Goal: Contribute content: Contribute content

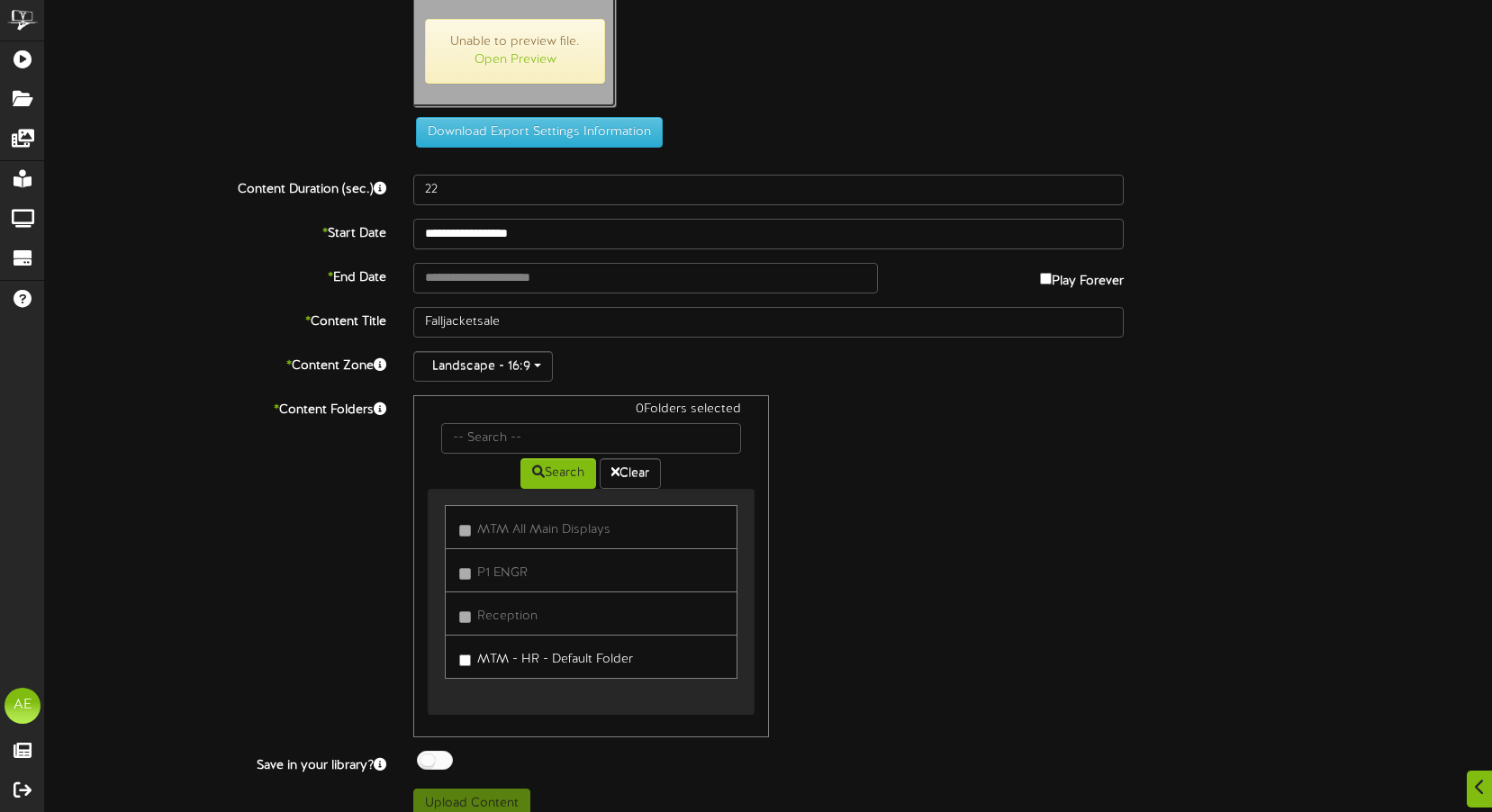
scroll to position [66, 0]
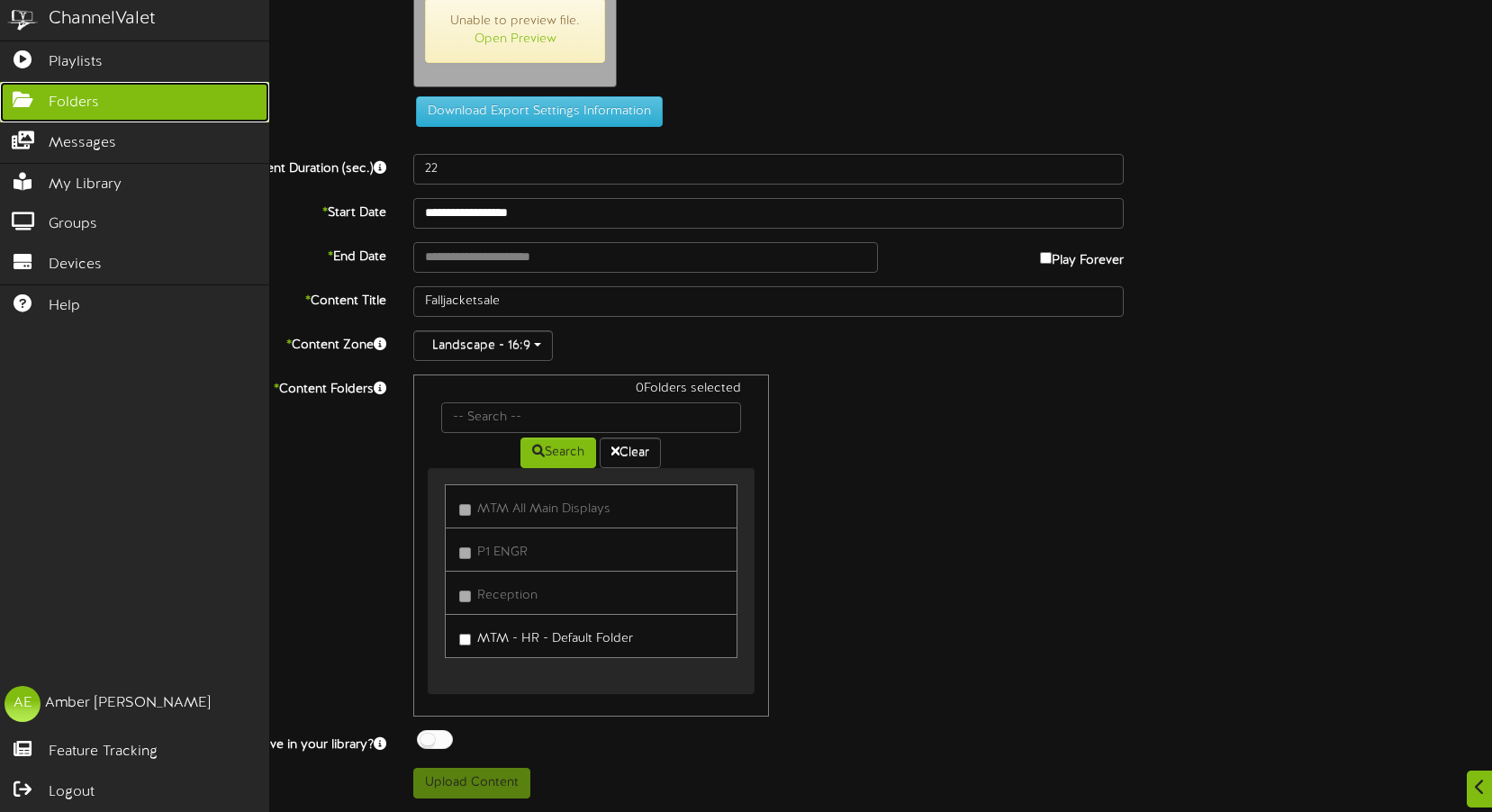
click at [37, 94] on icon at bounding box center [22, 98] width 45 height 13
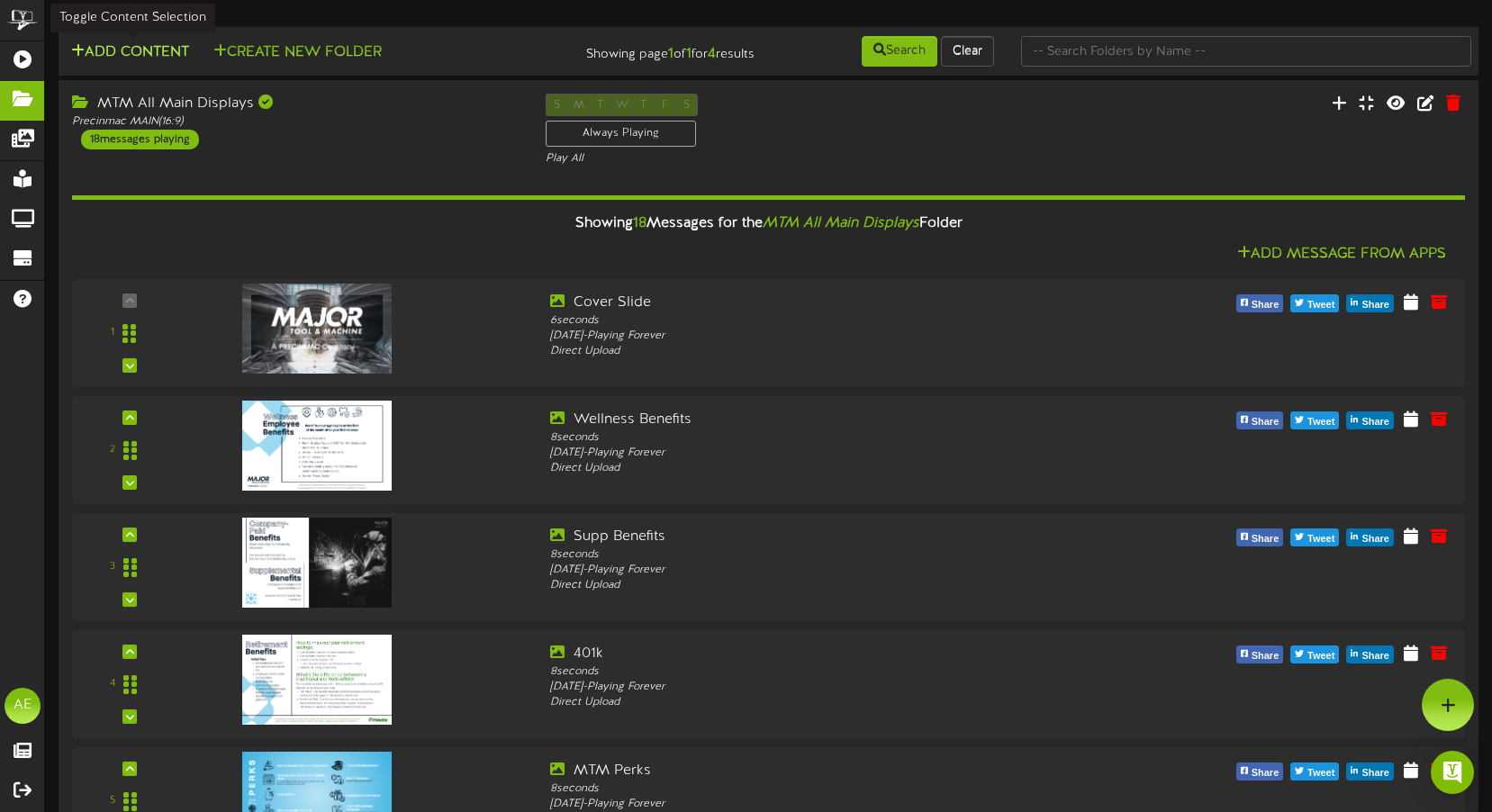
click at [136, 51] on button "Add Content" at bounding box center [130, 53] width 129 height 23
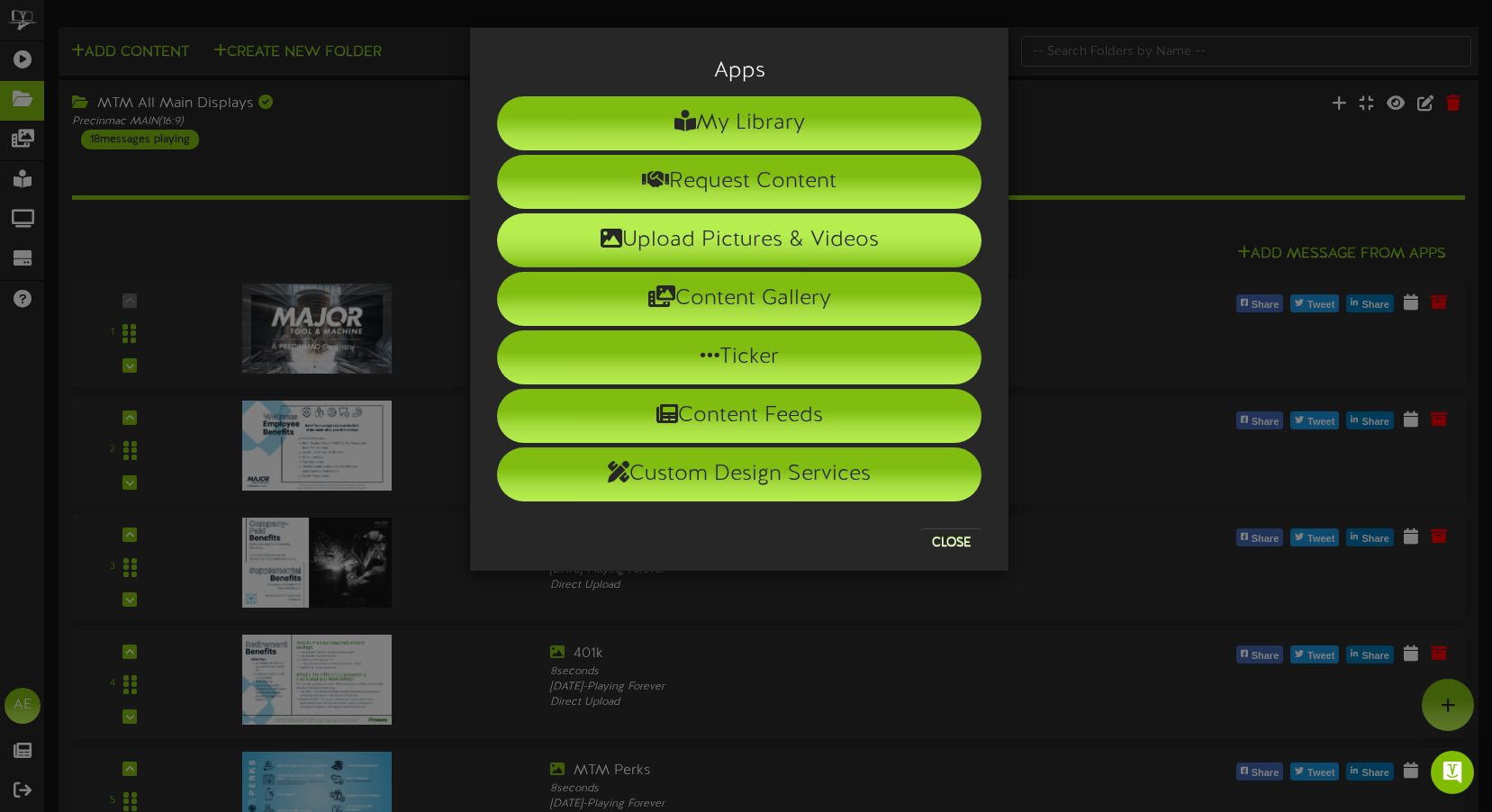
click at [671, 244] on li "Upload Pictures & Videos" at bounding box center [739, 240] width 484 height 54
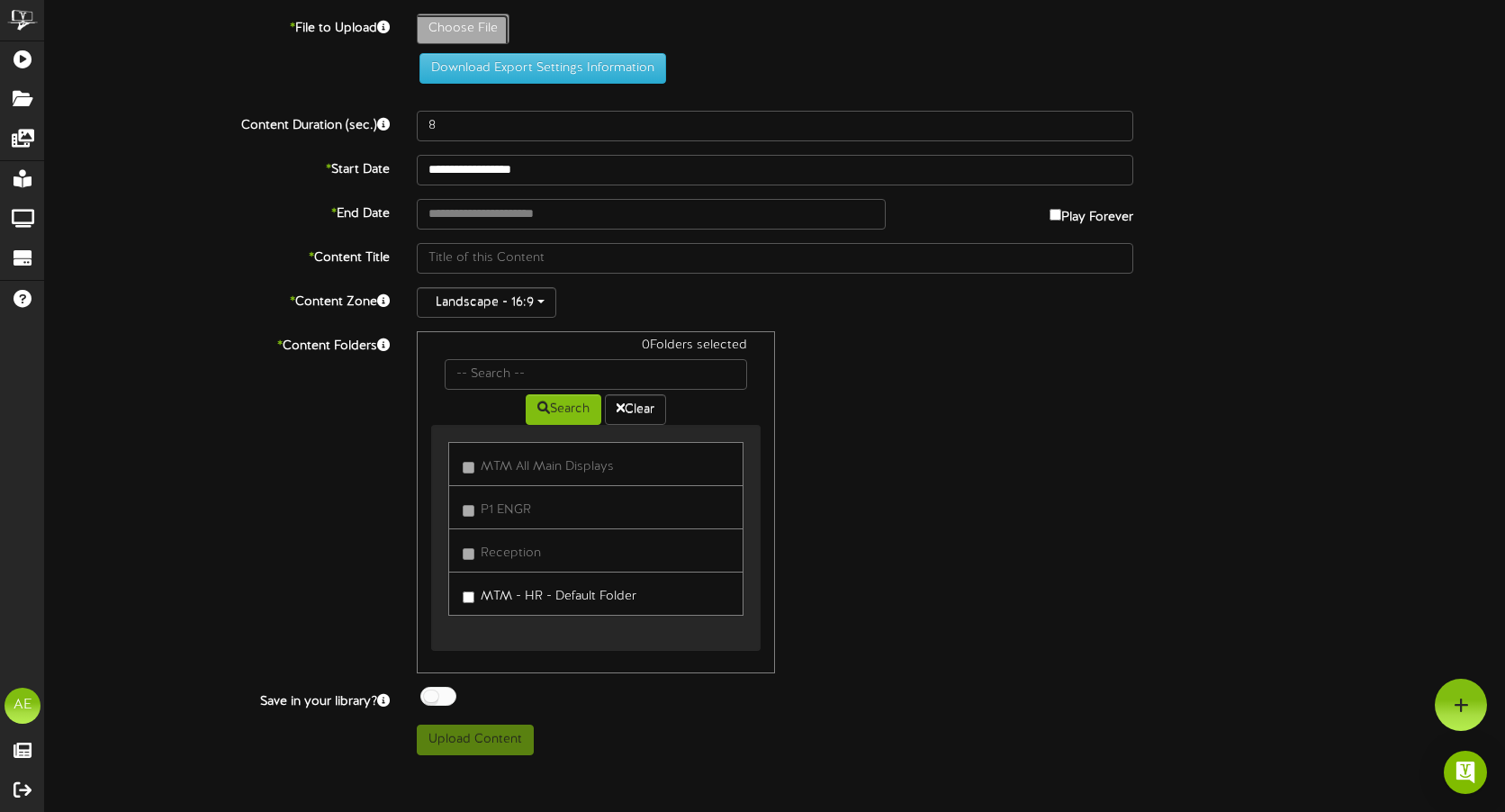
type input "**********"
type input "Falljacketsale"
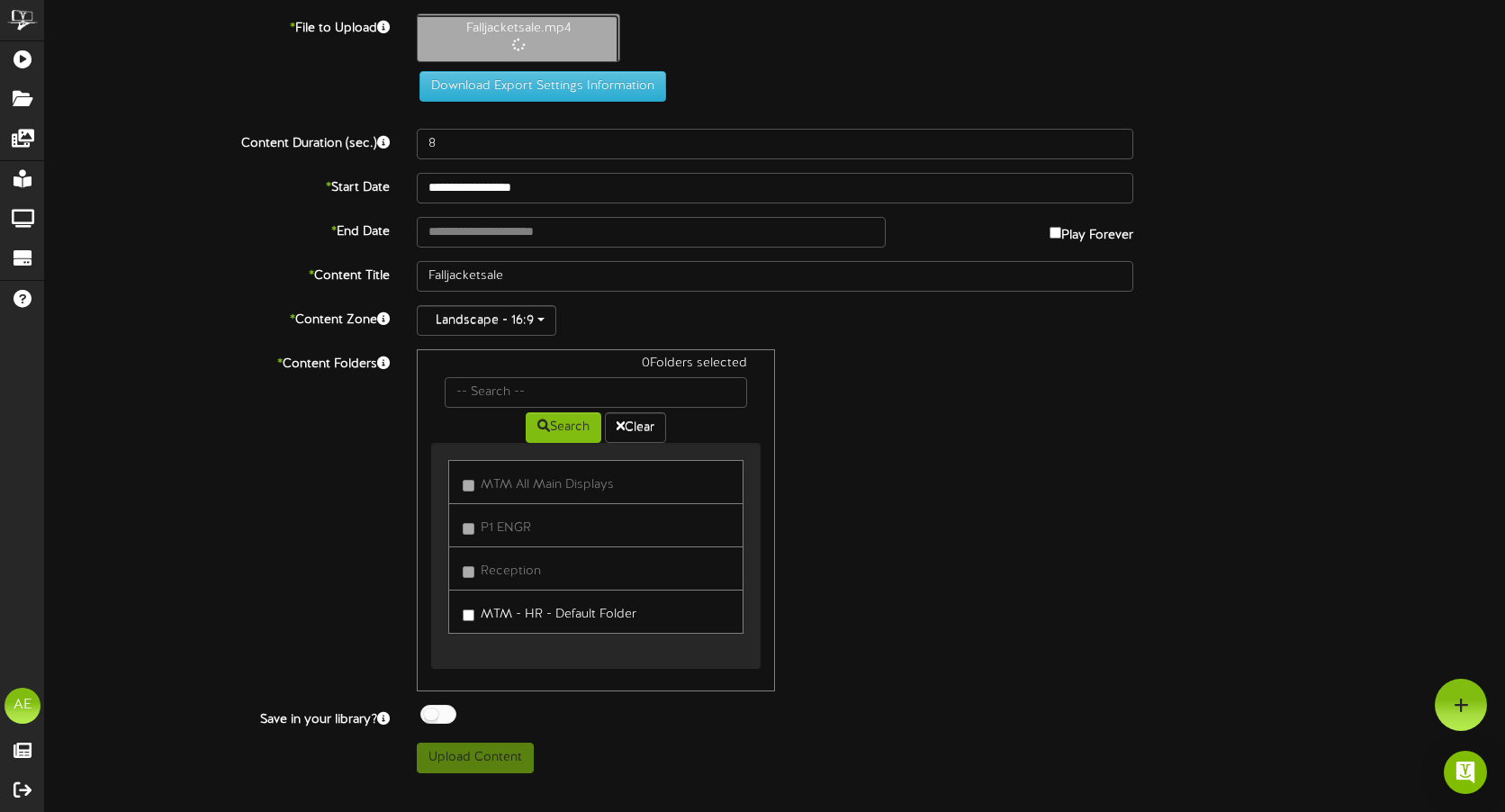
type input "22"
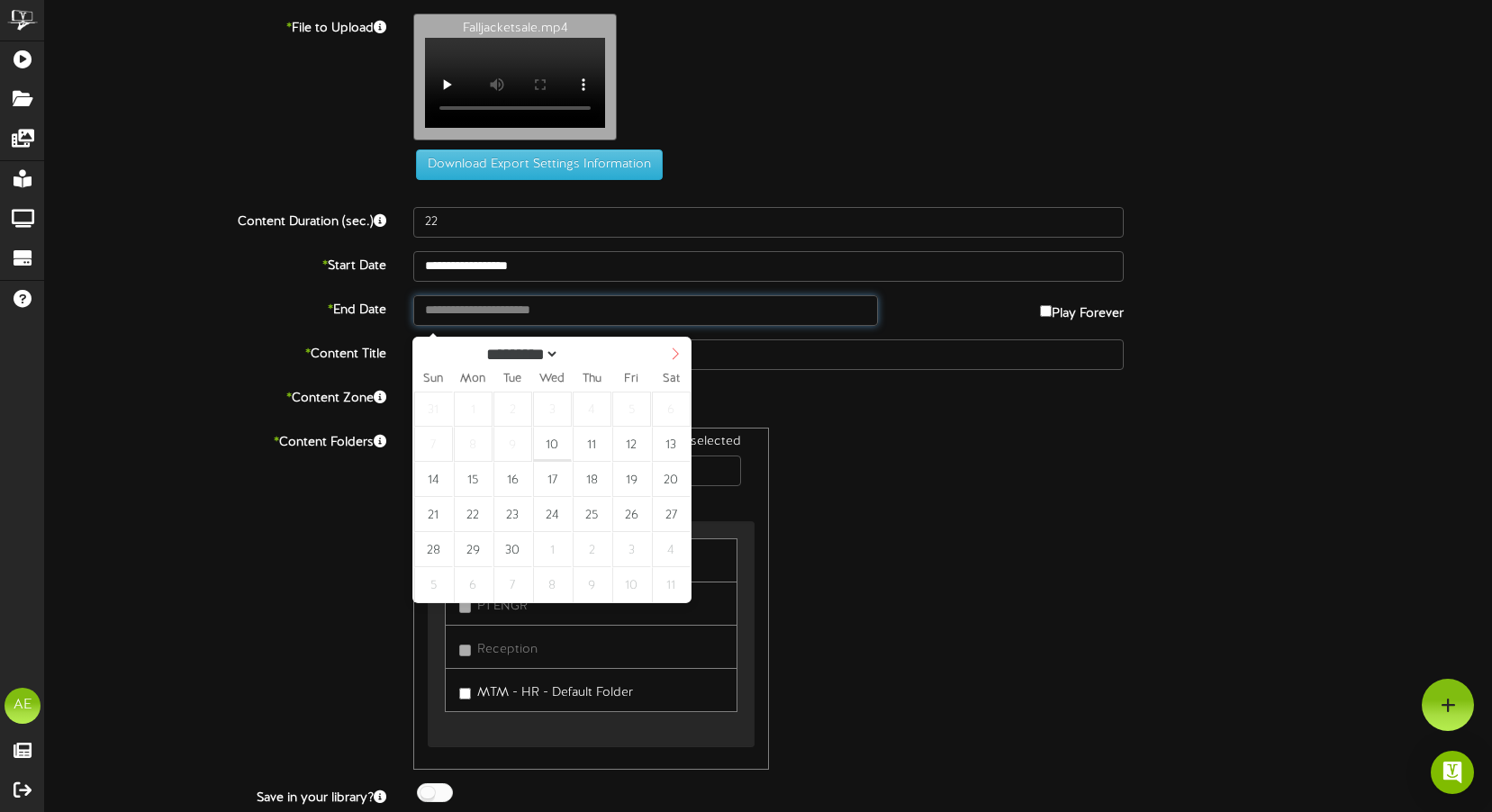
click at [681, 324] on input "text" at bounding box center [644, 310] width 464 height 30
type input "**********"
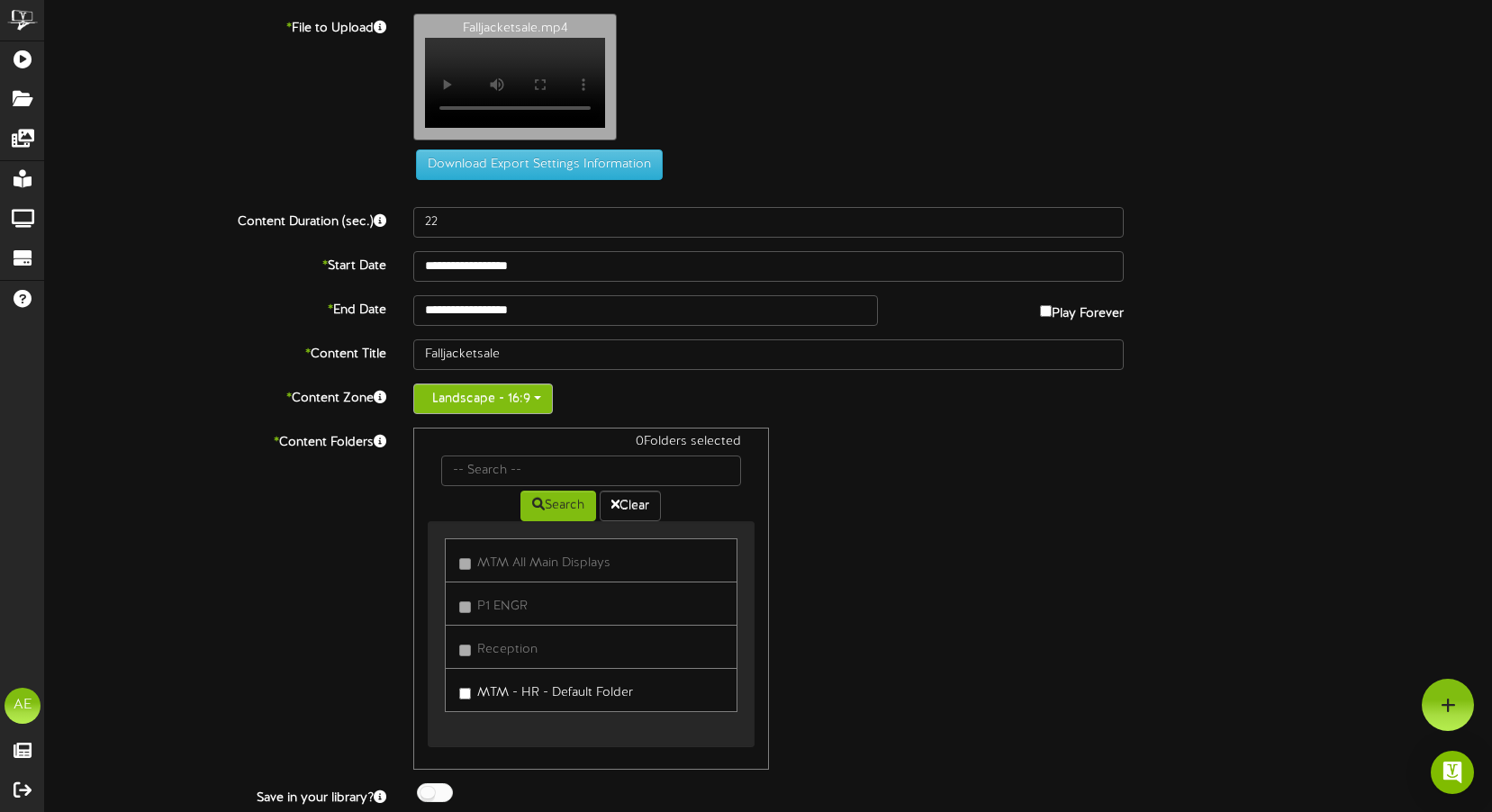
click at [538, 405] on button "Landscape - 16:9" at bounding box center [482, 398] width 140 height 30
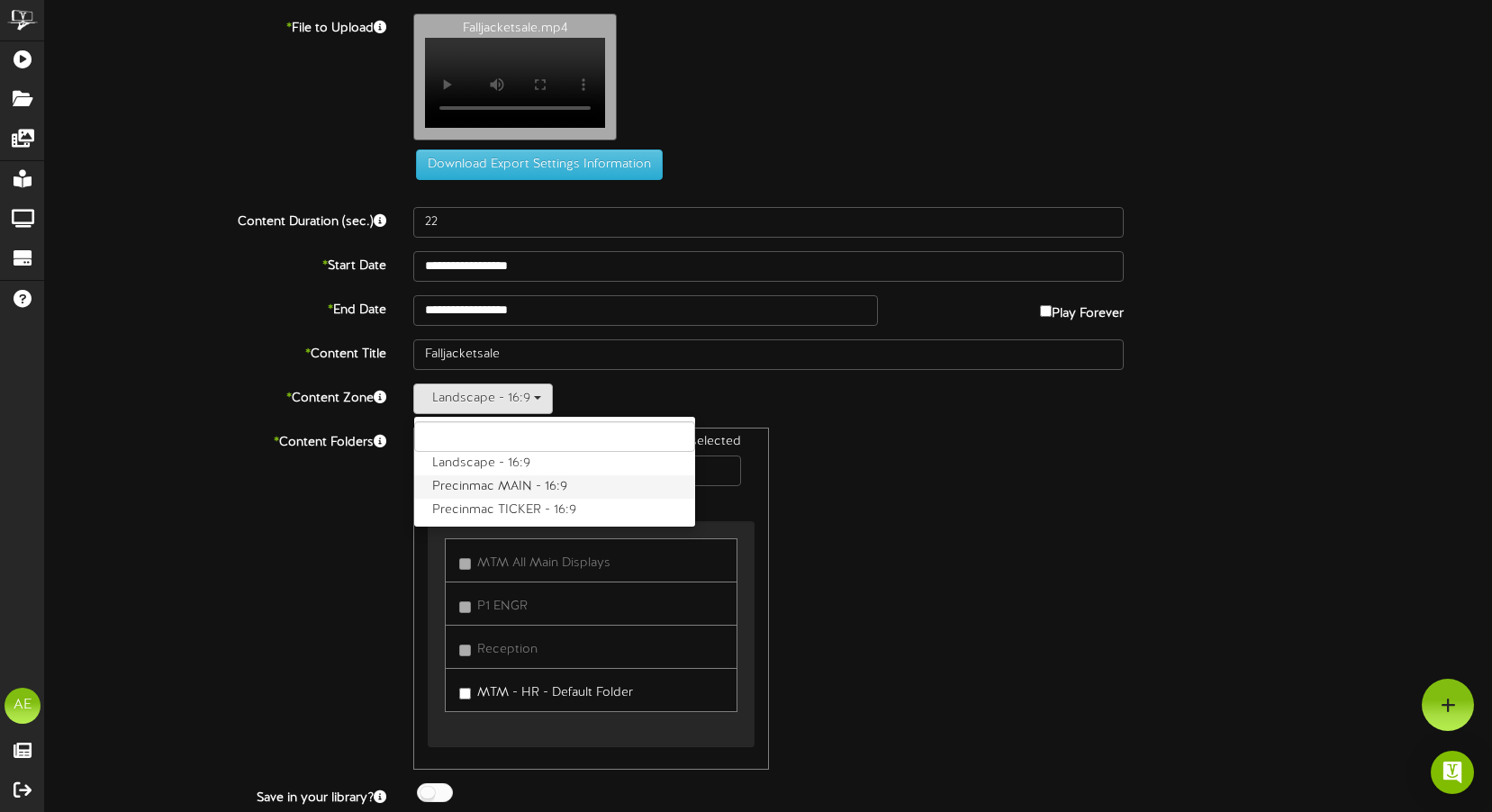
click at [508, 498] on label "Precinmac MAIN - 16:9" at bounding box center [554, 487] width 281 height 24
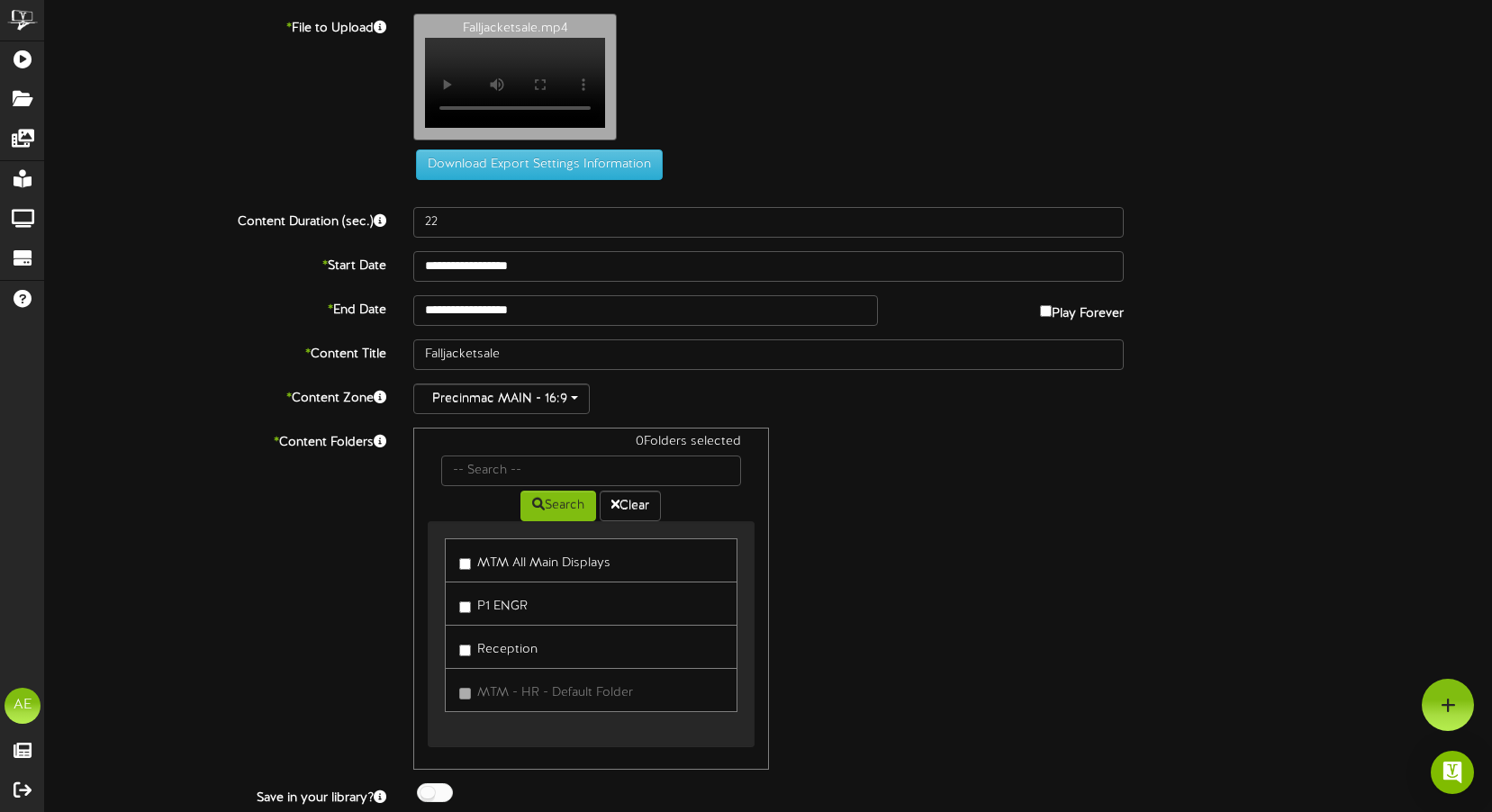
click at [530, 567] on label "MTM All Main Displays" at bounding box center [534, 561] width 151 height 25
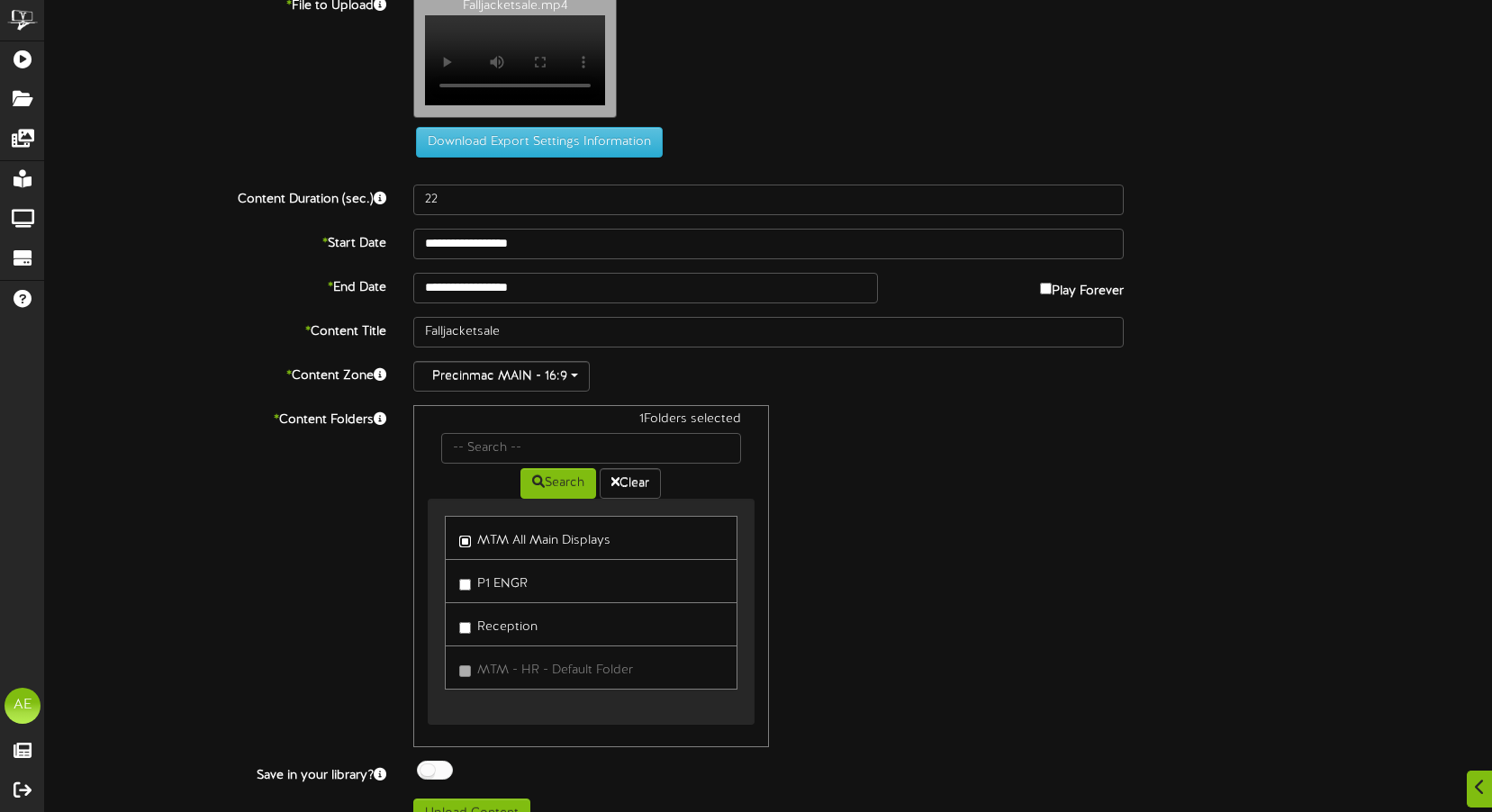
scroll to position [63, 0]
